Goal: Task Accomplishment & Management: Manage account settings

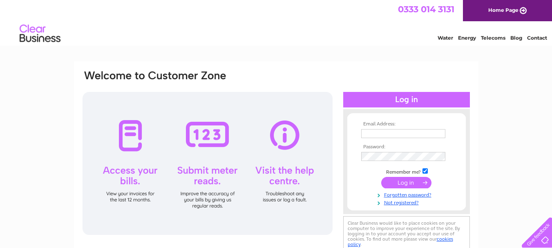
type input "[EMAIL_ADDRESS][DOMAIN_NAME]"
click at [397, 180] on input "submit" at bounding box center [406, 182] width 50 height 11
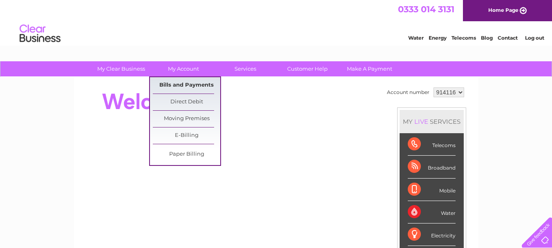
click at [181, 85] on link "Bills and Payments" at bounding box center [186, 85] width 67 height 16
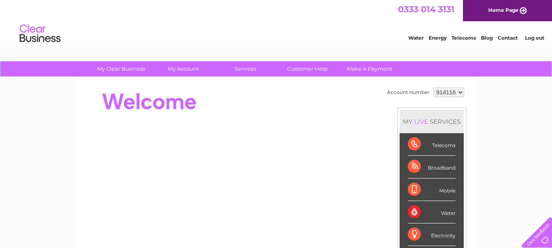
click at [434, 214] on div "Water" at bounding box center [432, 212] width 48 height 22
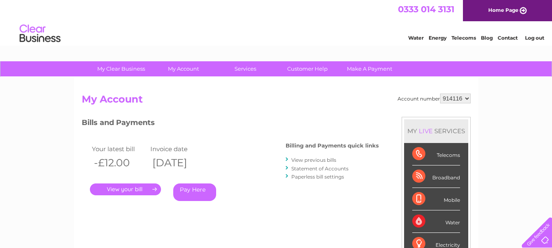
click at [140, 191] on link "." at bounding box center [125, 189] width 71 height 12
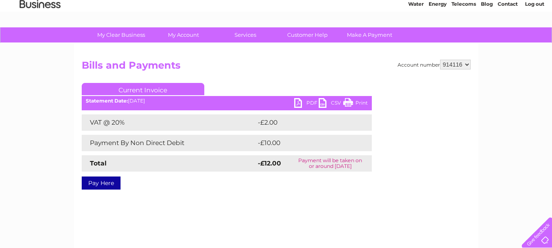
scroll to position [32, 0]
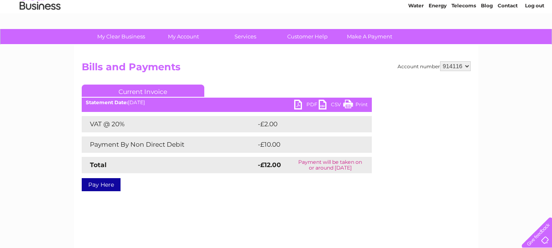
click at [152, 89] on link "Current Invoice" at bounding box center [143, 91] width 123 height 12
click at [153, 90] on link "Current Invoice" at bounding box center [143, 91] width 123 height 12
click at [176, 49] on div "Account number 914116 Bills and Payments Current Invoice PDF CSV Print VAT @ 20%" at bounding box center [276, 159] width 404 height 229
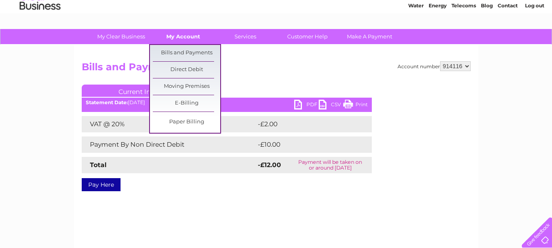
click at [186, 38] on link "My Account" at bounding box center [182, 36] width 67 height 15
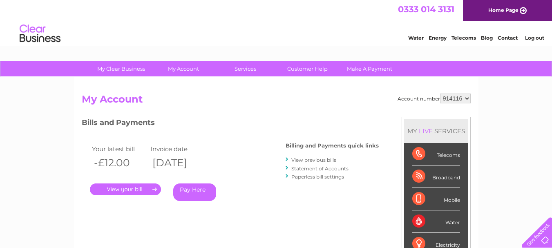
click at [327, 161] on link "View previous bills" at bounding box center [313, 160] width 45 height 6
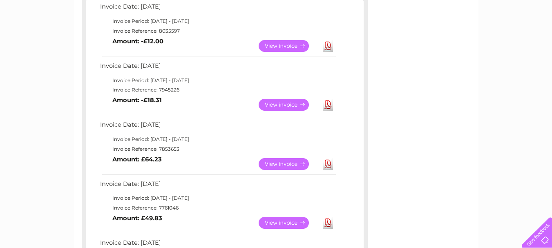
scroll to position [147, 0]
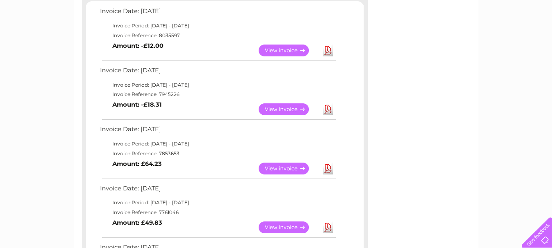
click at [279, 47] on link "View" at bounding box center [289, 51] width 60 height 12
click at [279, 49] on link "View" at bounding box center [289, 51] width 60 height 12
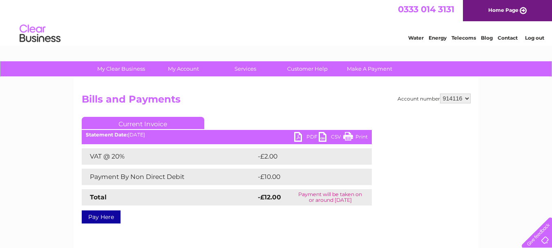
click at [354, 138] on link "Print" at bounding box center [355, 138] width 25 height 12
click at [350, 138] on link "Print" at bounding box center [355, 138] width 25 height 12
click at [301, 139] on link "PDF" at bounding box center [306, 138] width 25 height 12
click at [384, 21] on div "Water Energy Telecoms Blog Contact Log out" at bounding box center [276, 34] width 552 height 27
click at [348, 138] on link "Print" at bounding box center [355, 138] width 25 height 12
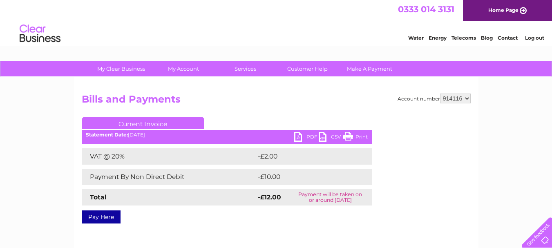
click at [354, 136] on link "Print" at bounding box center [355, 138] width 25 height 12
